Goal: Information Seeking & Learning: Stay updated

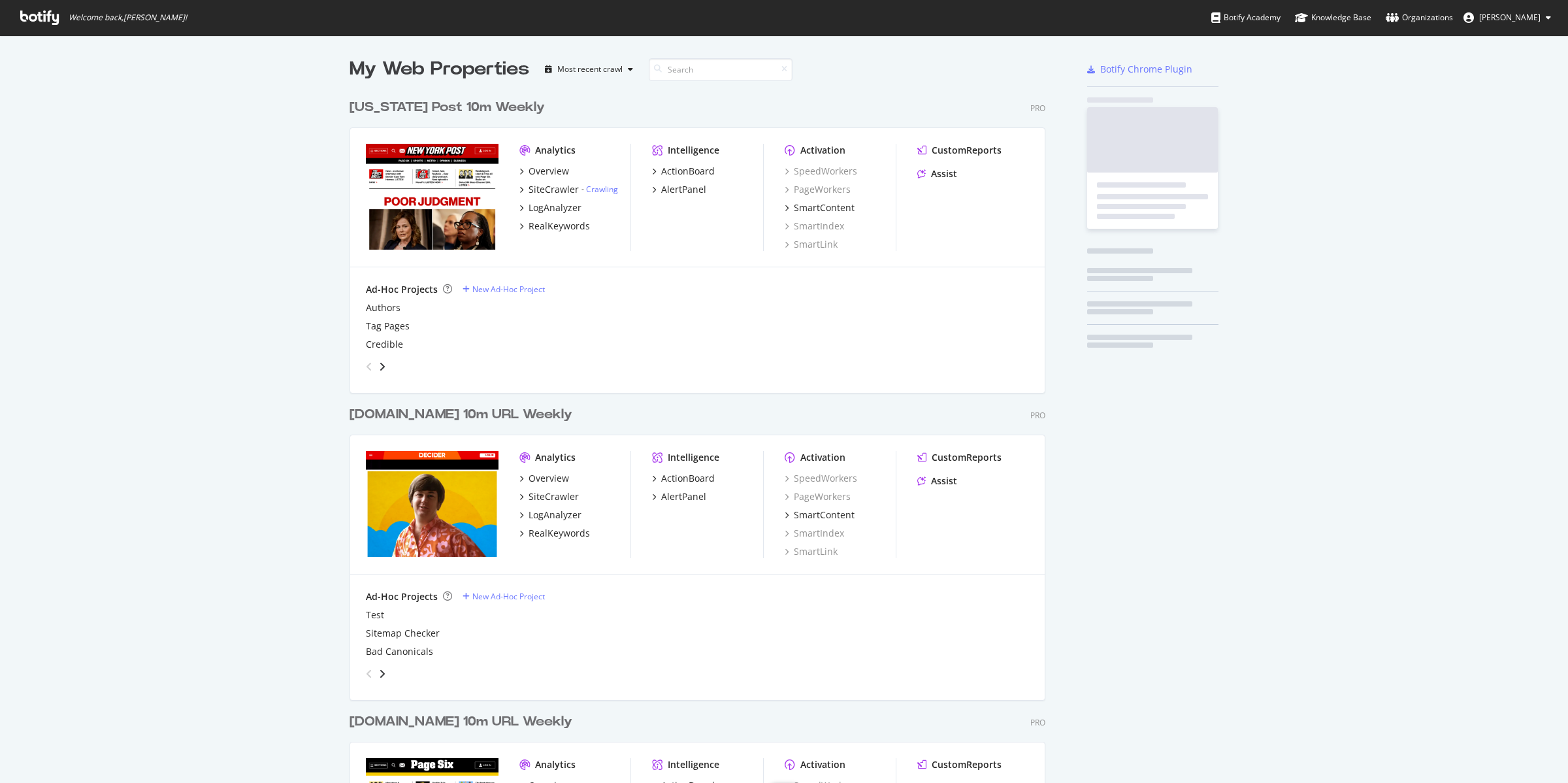
scroll to position [1554, 694]
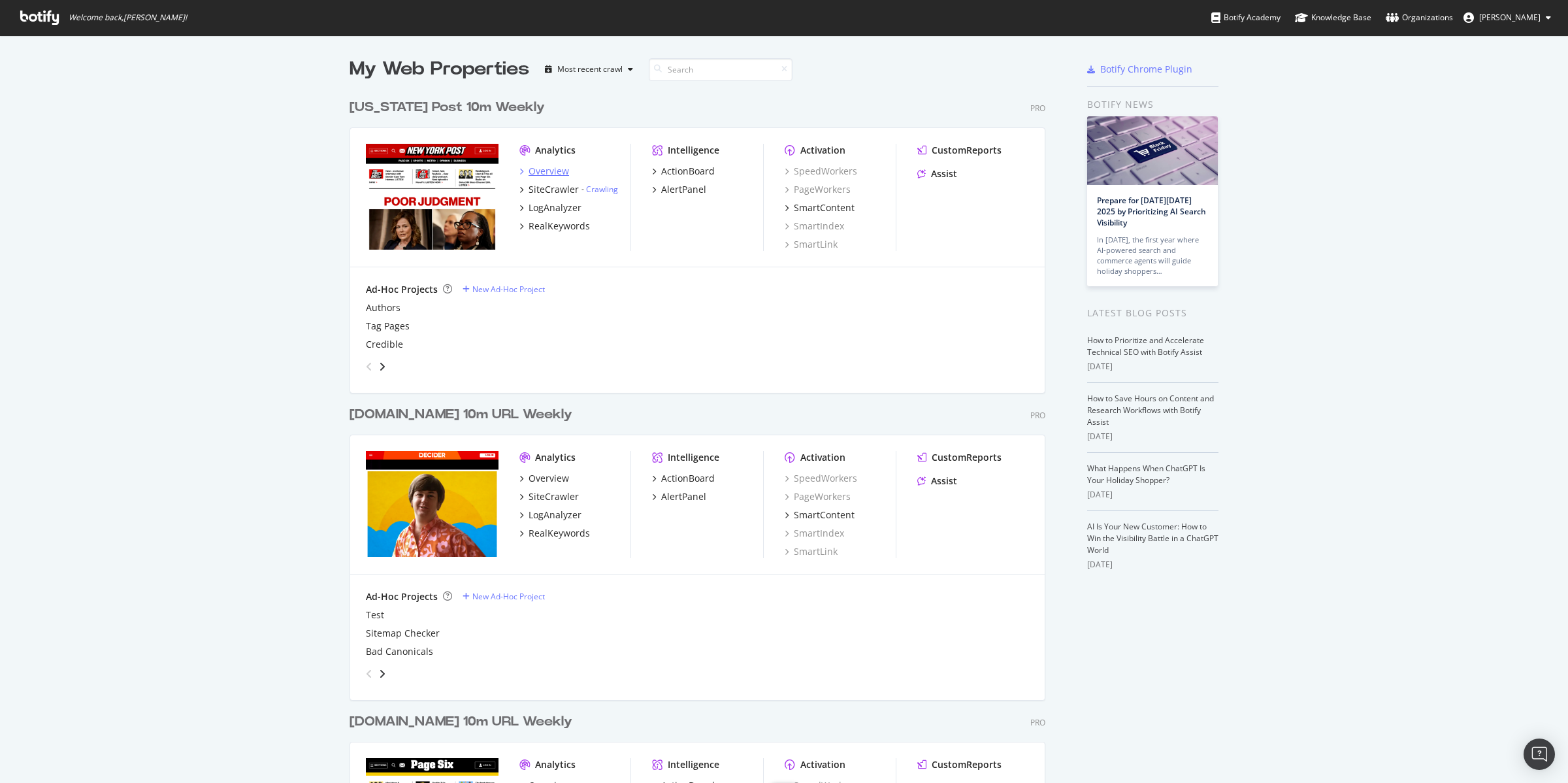
click at [542, 168] on div "Overview" at bounding box center [548, 171] width 40 height 13
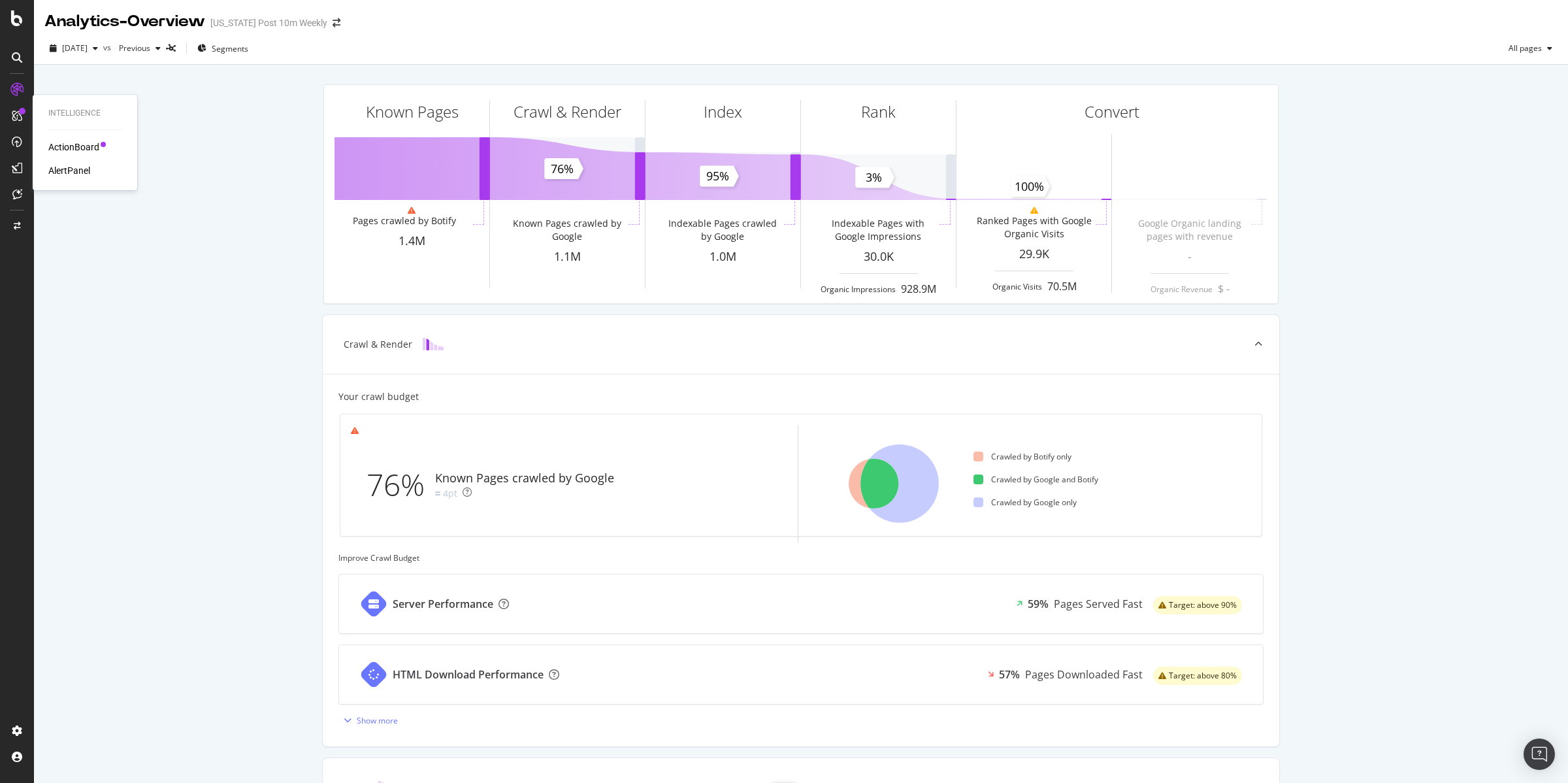
click at [87, 151] on div "ActionBoard" at bounding box center [74, 147] width 51 height 13
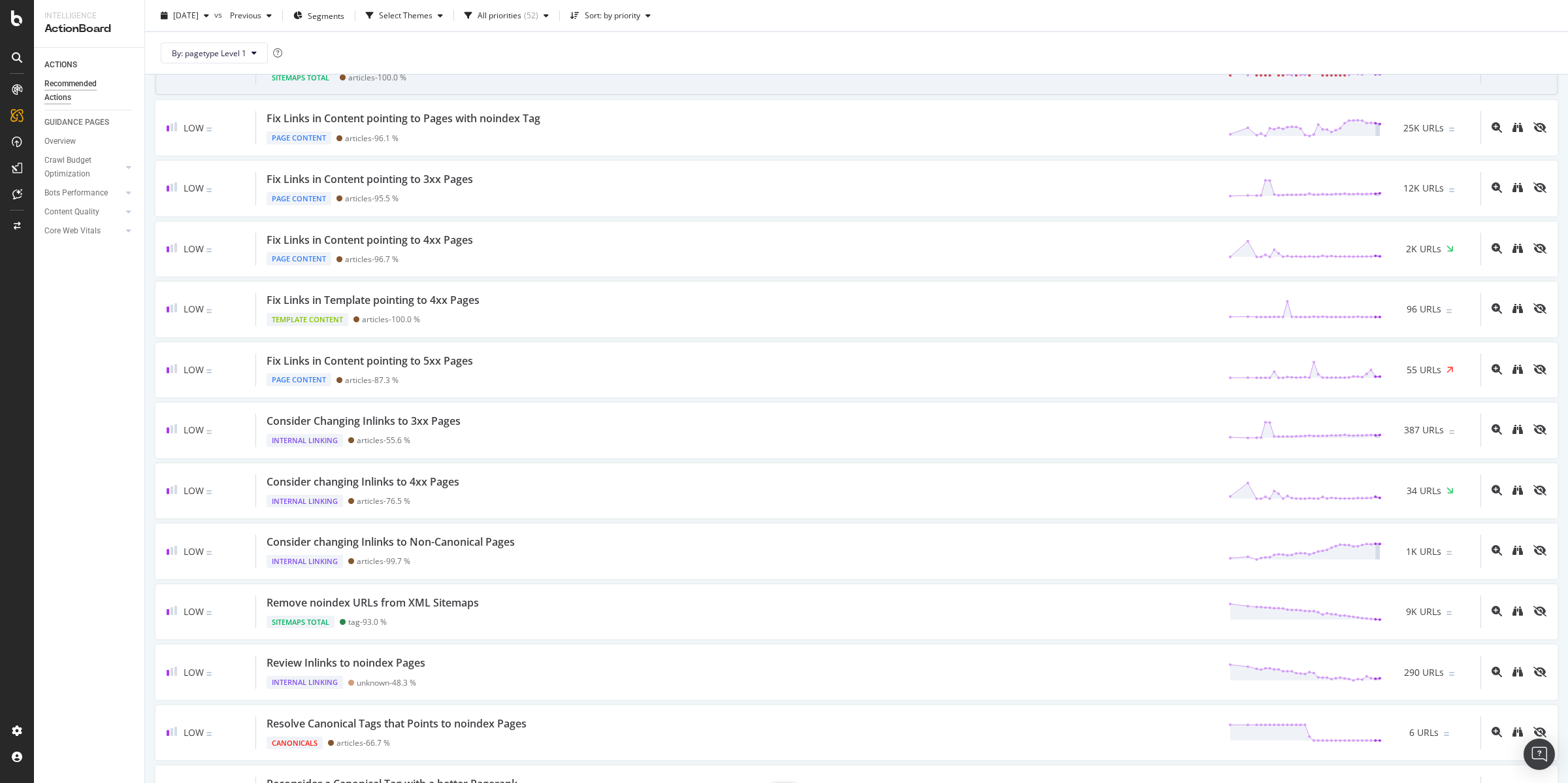
scroll to position [1429, 0]
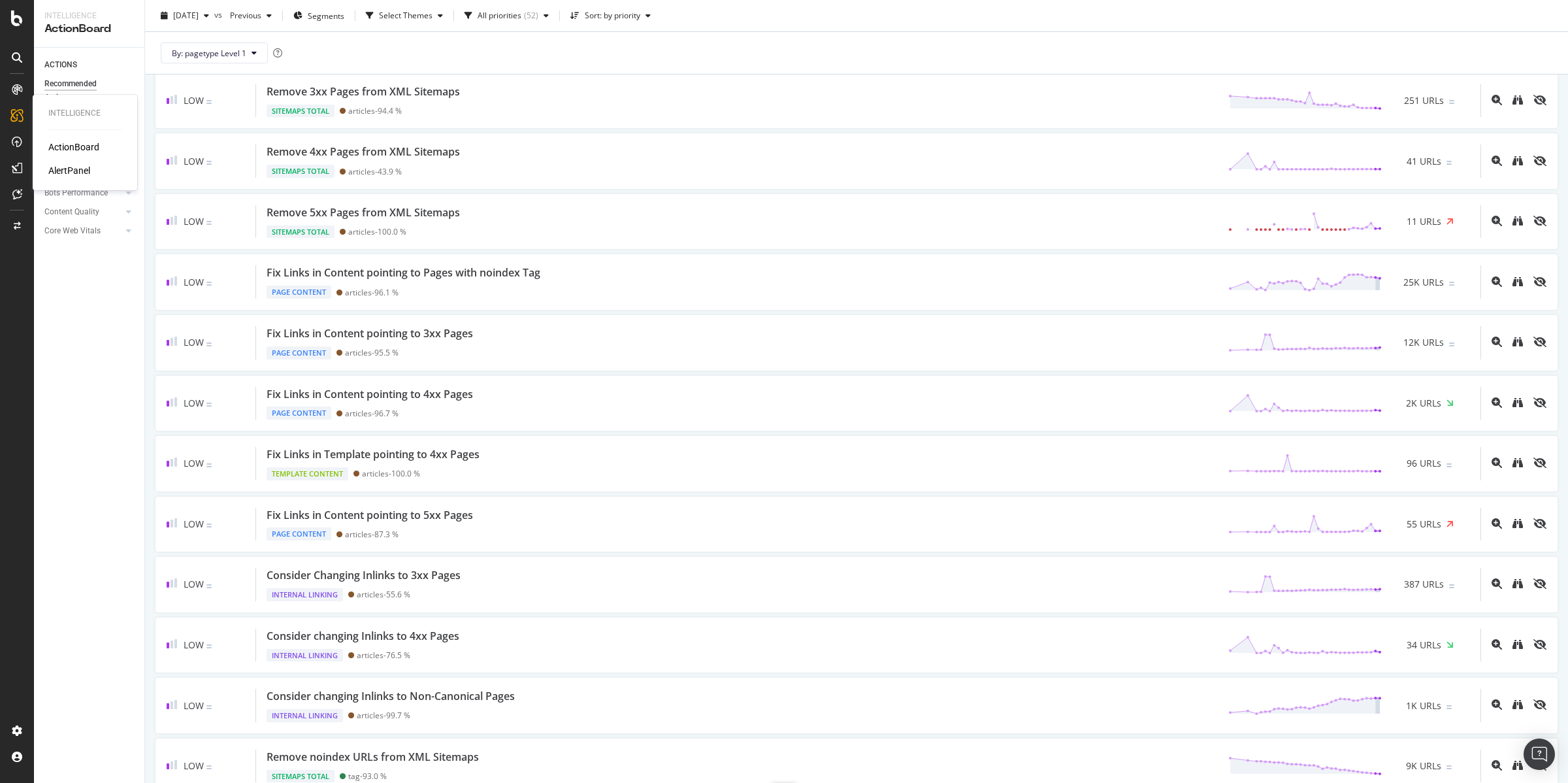
click at [69, 167] on div "AlertPanel" at bounding box center [69, 170] width 42 height 13
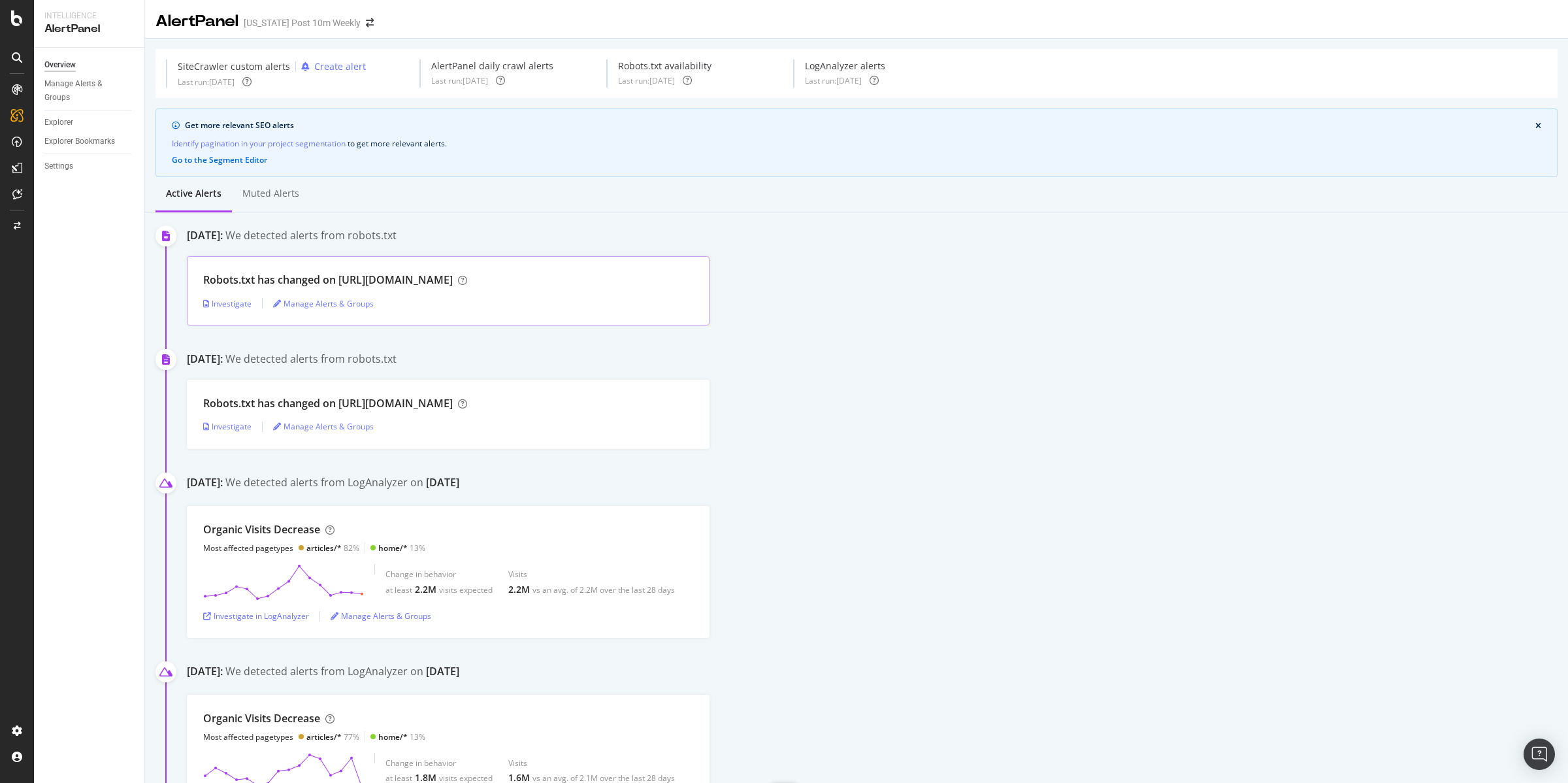
click at [383, 279] on div "Robots.txt has changed on [URL][DOMAIN_NAME]" at bounding box center [328, 280] width 249 height 15
click at [240, 303] on div "Investigate" at bounding box center [227, 303] width 48 height 11
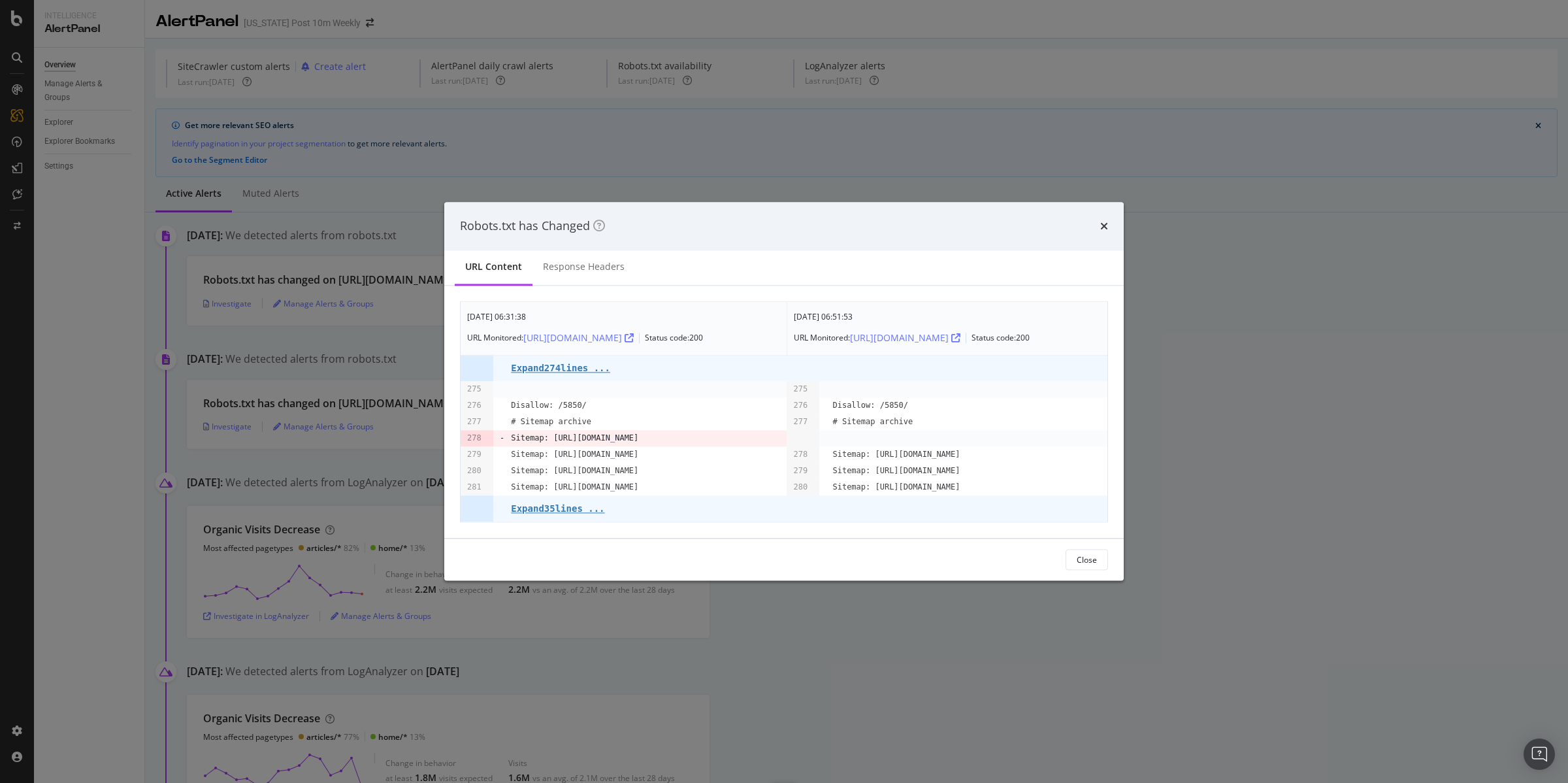
click at [639, 442] on pre "Sitemap: [URL][DOMAIN_NAME]" at bounding box center [574, 439] width 128 height 16
